Goal: Information Seeking & Learning: Learn about a topic

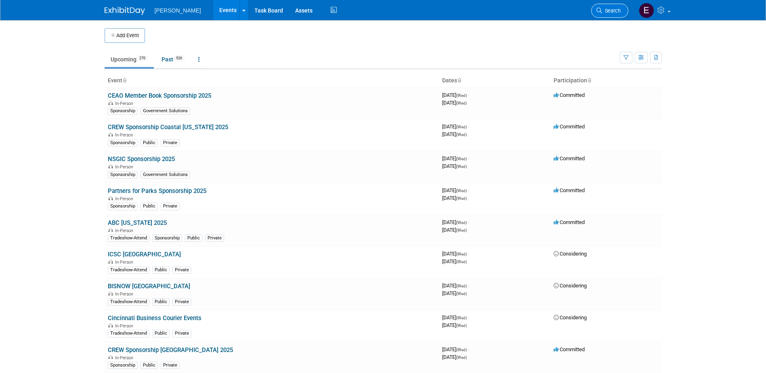
click at [607, 10] on li "Search" at bounding box center [609, 10] width 37 height 20
click at [607, 4] on link "Search" at bounding box center [609, 11] width 37 height 14
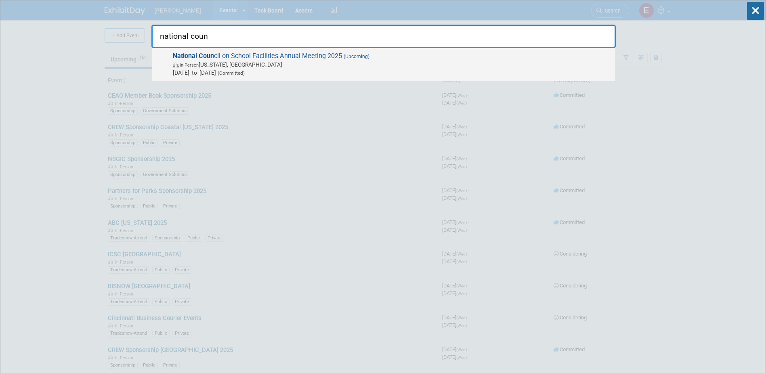
type input "national coun"
click at [312, 59] on span "National Coun cil on School Facilities Annual Meeting 2025 (Upcoming) In-Person…" at bounding box center [390, 64] width 440 height 25
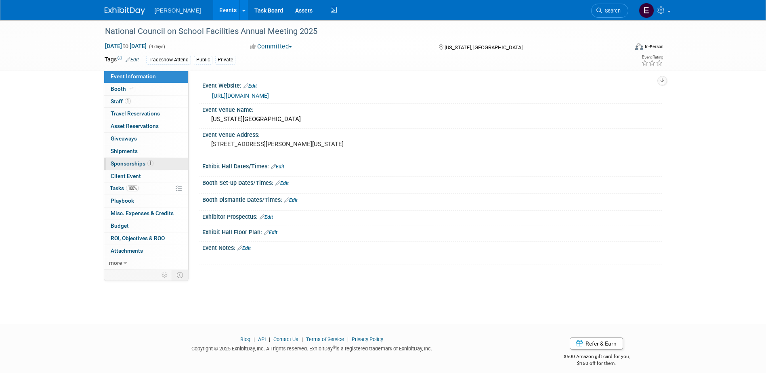
click at [135, 162] on span "Sponsorships 1" at bounding box center [132, 163] width 43 height 6
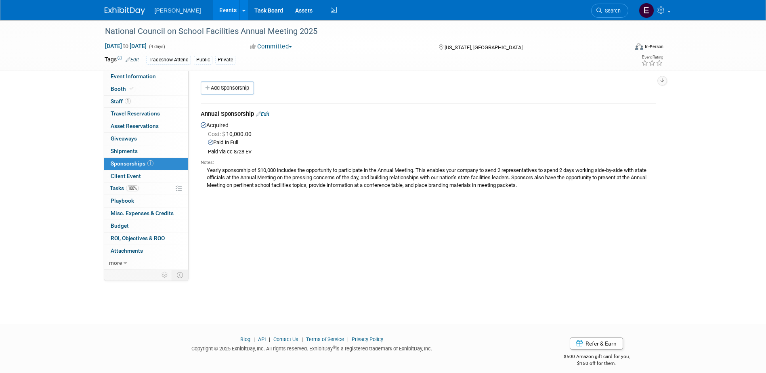
click at [136, 163] on span "Sponsorships 1" at bounding box center [132, 163] width 43 height 6
click at [619, 10] on span "Search" at bounding box center [611, 11] width 19 height 6
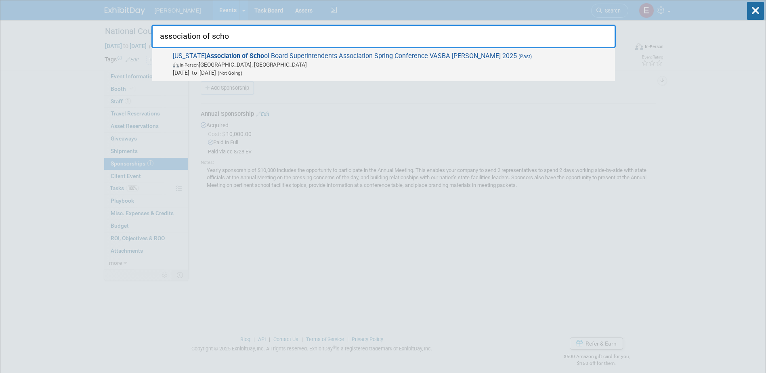
type input "association of scho"
click at [319, 61] on span "In-Person Roanoke, VA" at bounding box center [392, 65] width 438 height 8
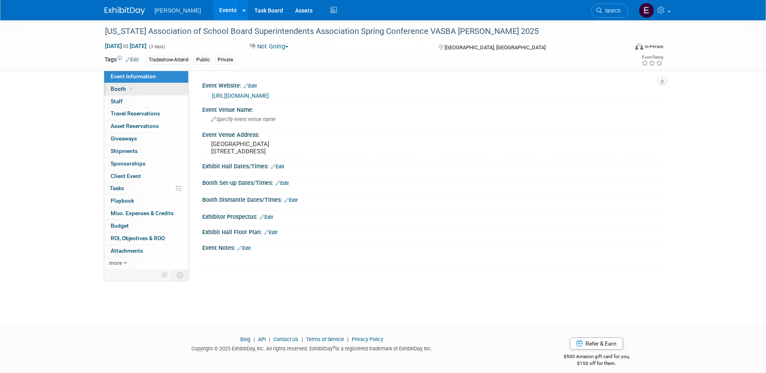
click at [161, 90] on link "Booth" at bounding box center [146, 89] width 84 height 12
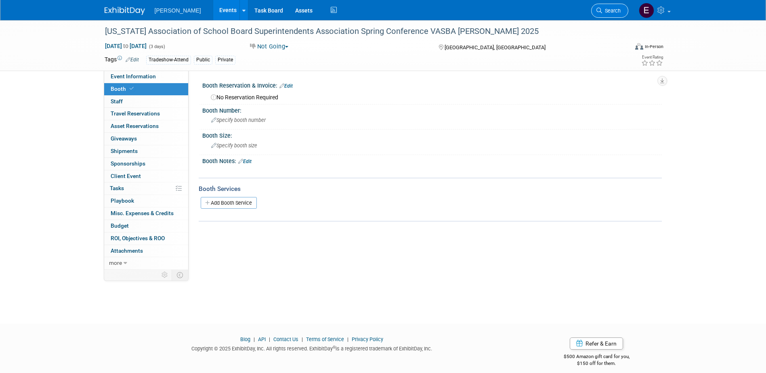
click at [611, 10] on span "Search" at bounding box center [611, 11] width 19 height 6
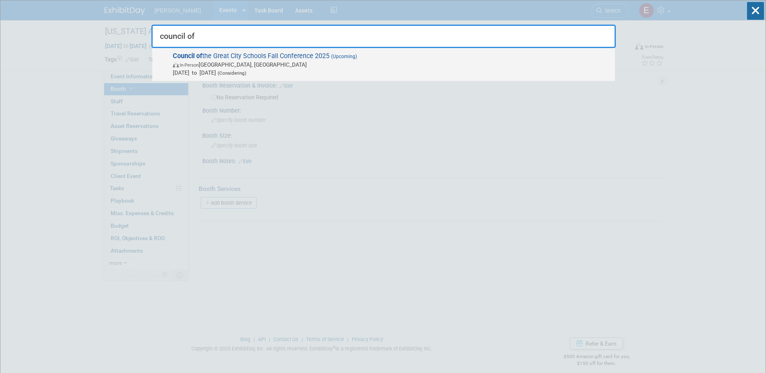
type input "council of"
click at [307, 59] on span "Council of the Great City Schools Fall Conference 2025 (Upcoming) In-Person Phi…" at bounding box center [390, 64] width 440 height 25
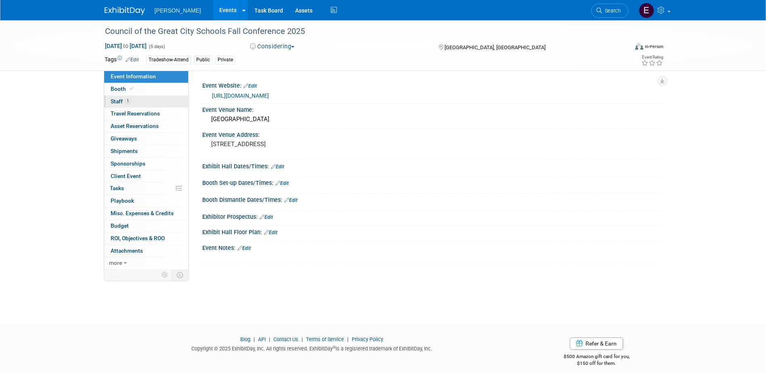
click at [117, 103] on span "Staff 1" at bounding box center [121, 101] width 20 height 6
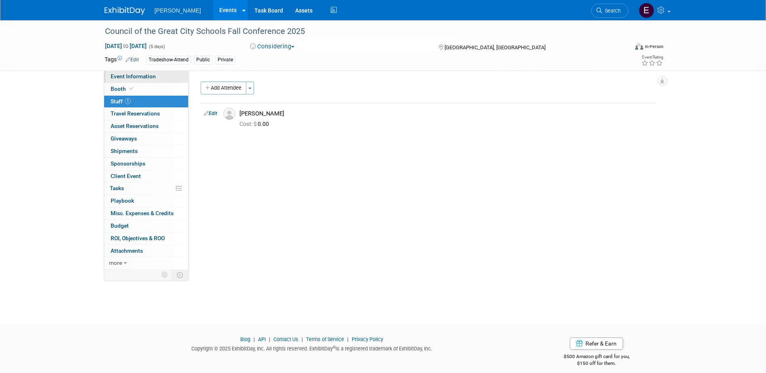
click at [119, 77] on span "Event Information" at bounding box center [133, 76] width 45 height 6
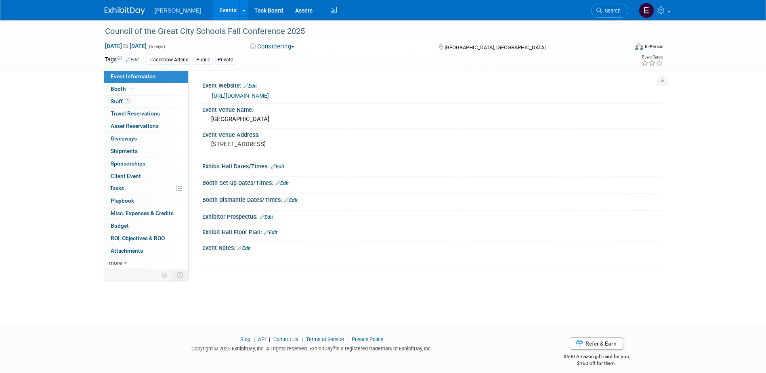
click at [232, 92] on link "https://www.cgcs.org/FallConference" at bounding box center [240, 95] width 57 height 6
click at [606, 9] on span "Search" at bounding box center [611, 11] width 19 height 6
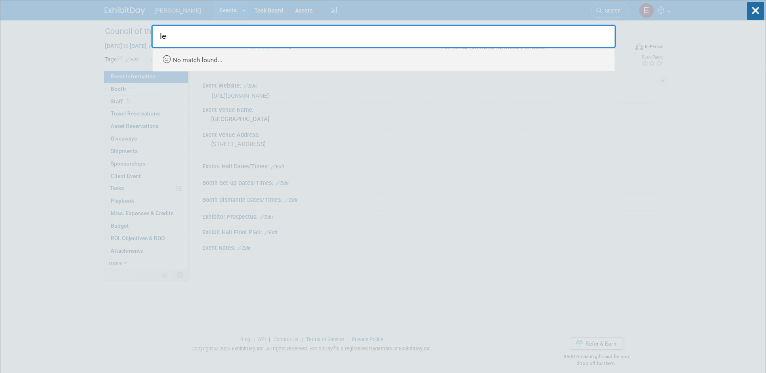
type input "l"
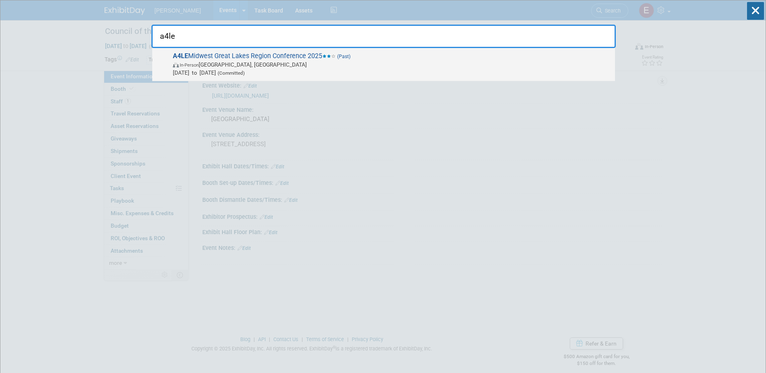
type input "a4le"
click at [226, 61] on span "In-Person Detroit, MI" at bounding box center [392, 65] width 438 height 8
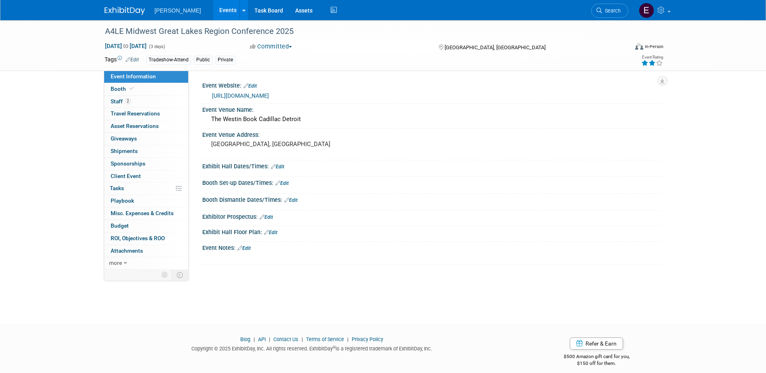
click at [119, 105] on link "2 Staff 2" at bounding box center [146, 102] width 84 height 12
